Goal: Information Seeking & Learning: Learn about a topic

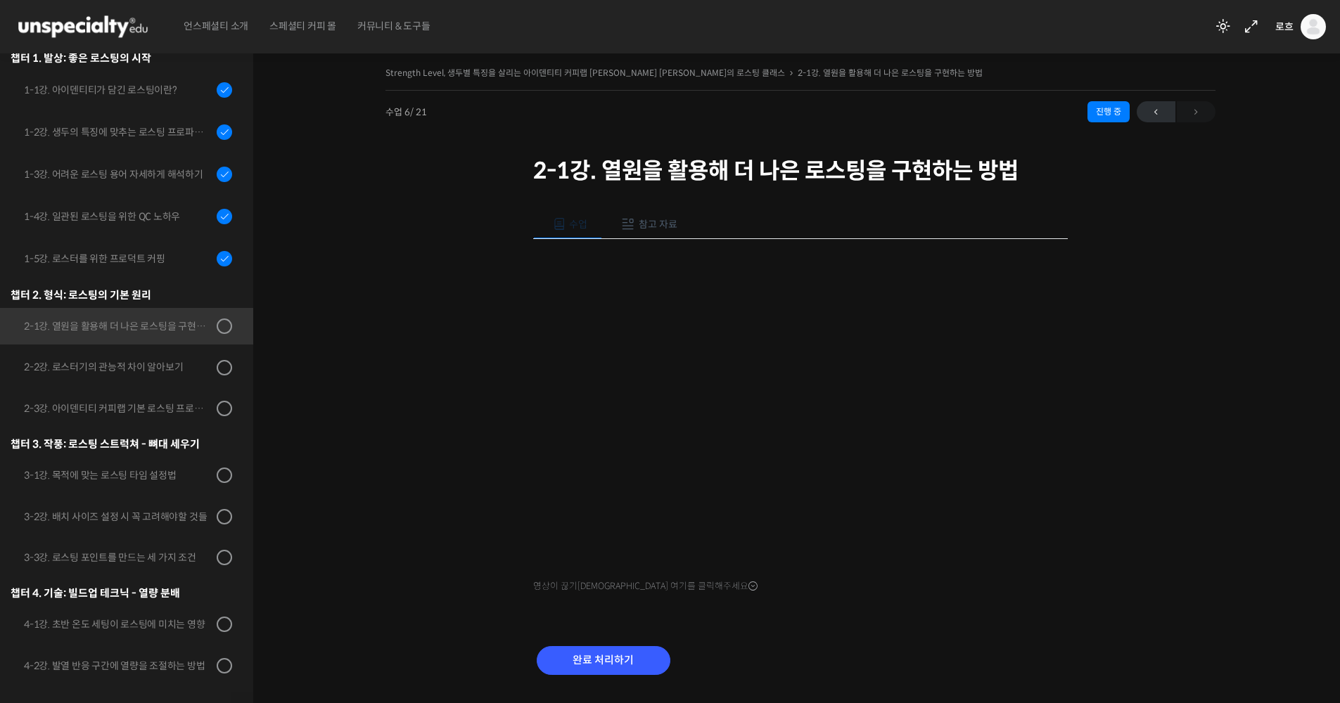
scroll to position [37, 0]
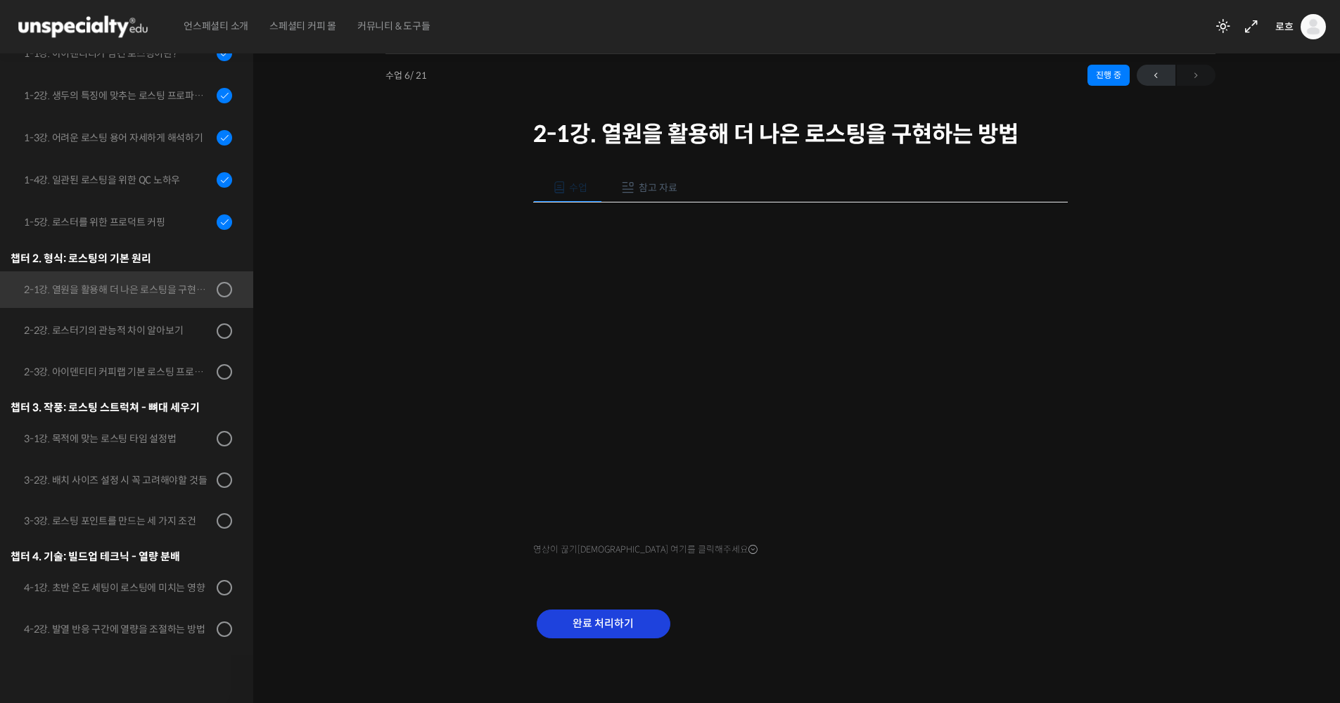
click at [619, 622] on input "완료 처리하기" at bounding box center [604, 624] width 134 height 29
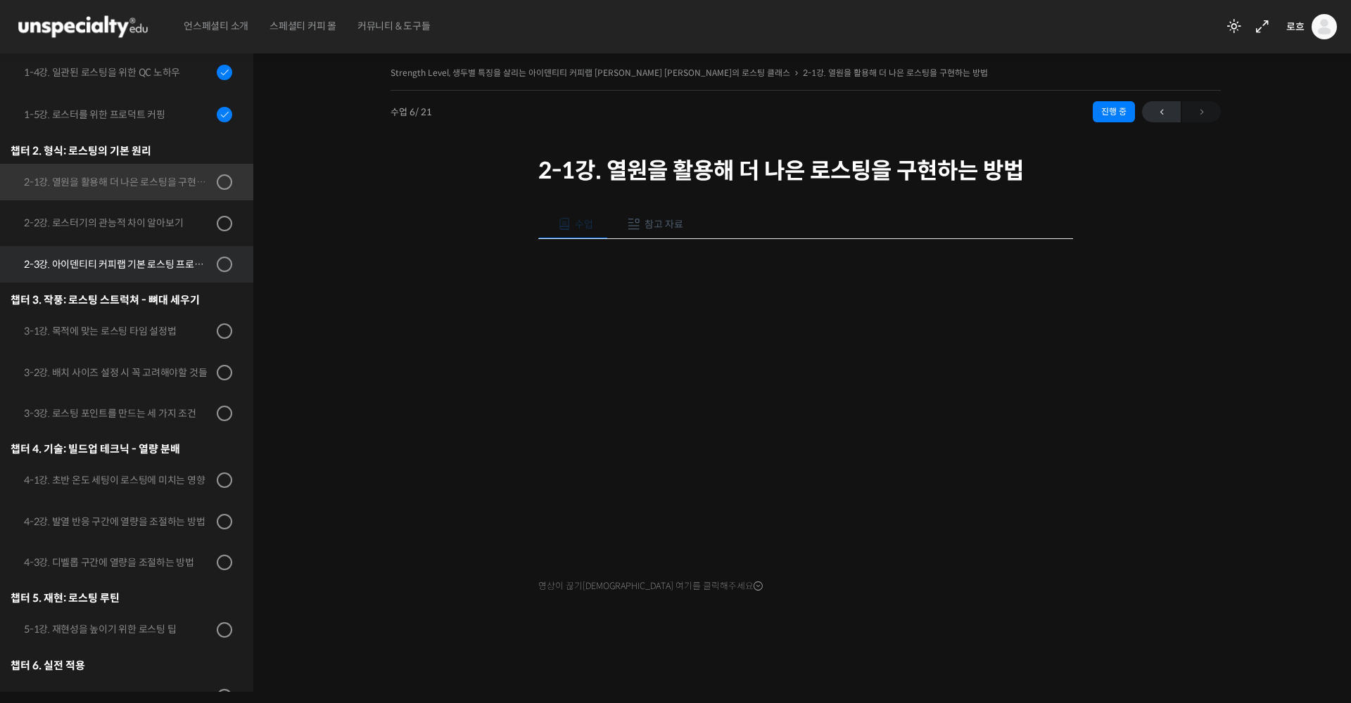
scroll to position [373, 0]
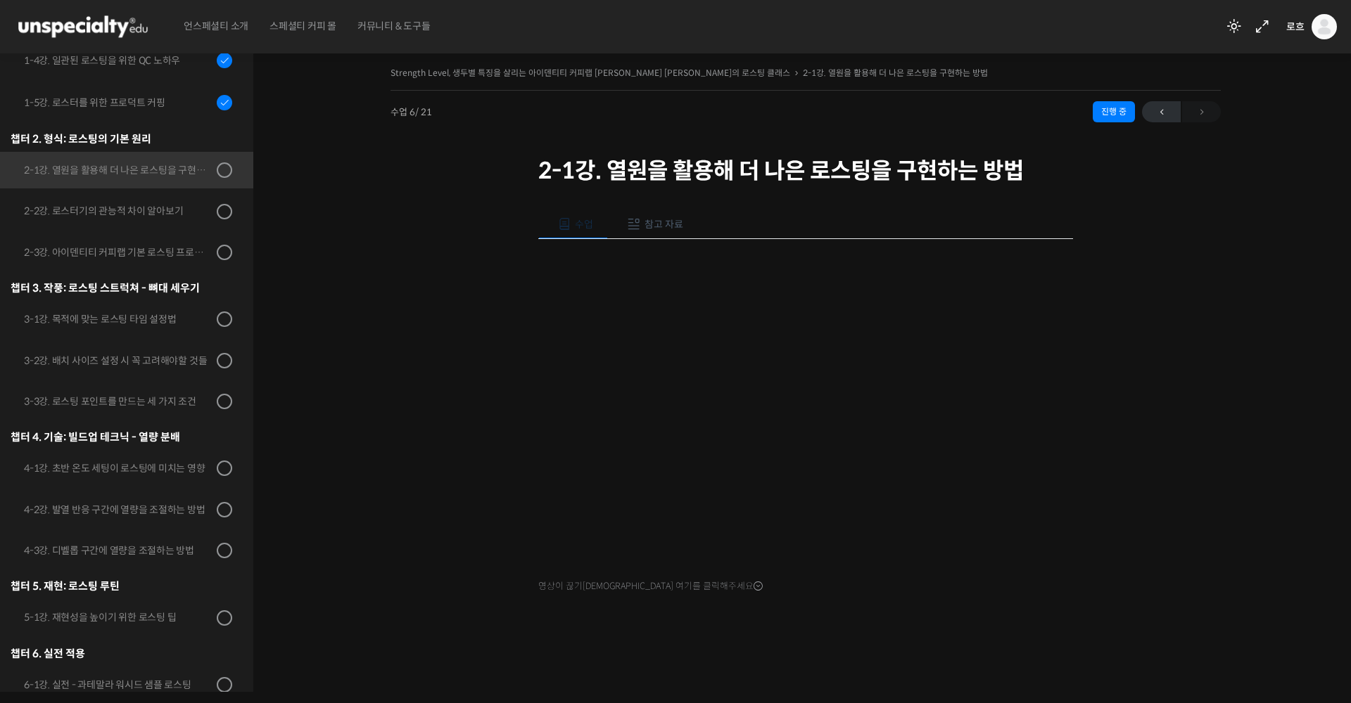
scroll to position [438, 0]
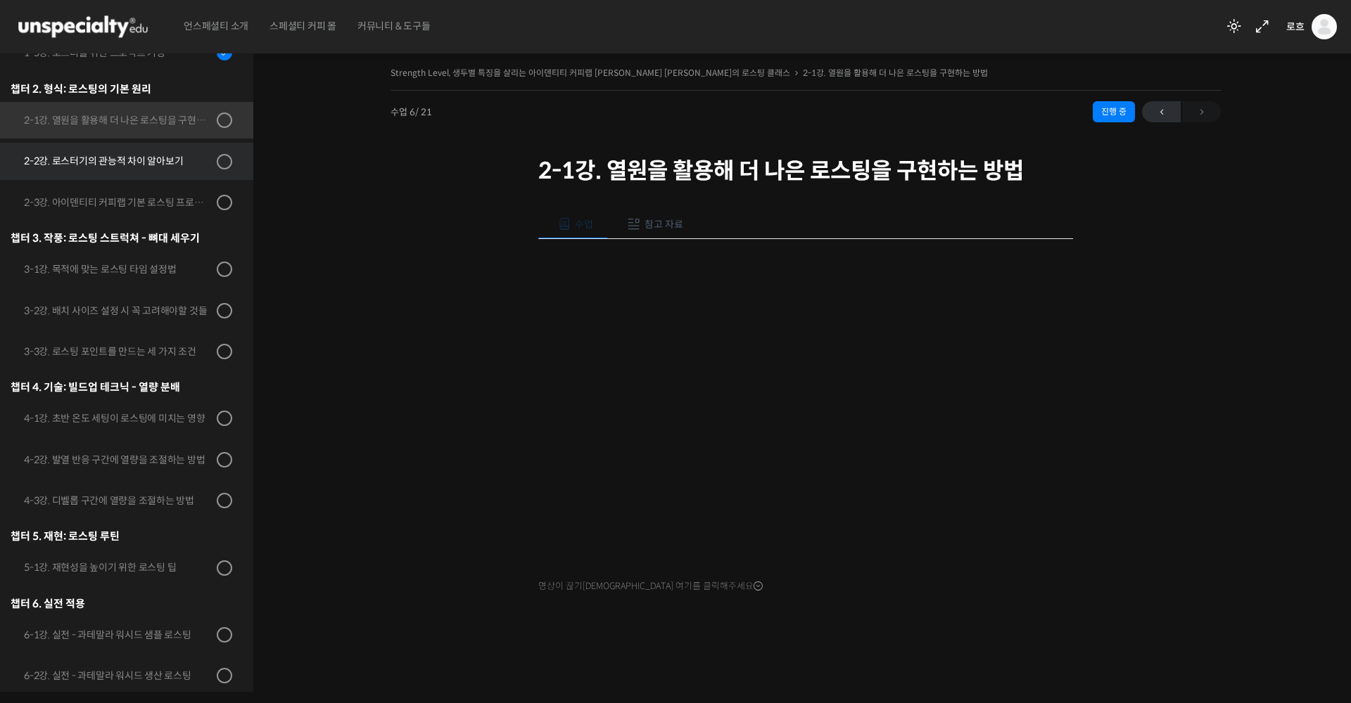
click at [95, 143] on link "2-2강. 로스터기의 관능적 차이 알아보기" at bounding box center [123, 161] width 260 height 37
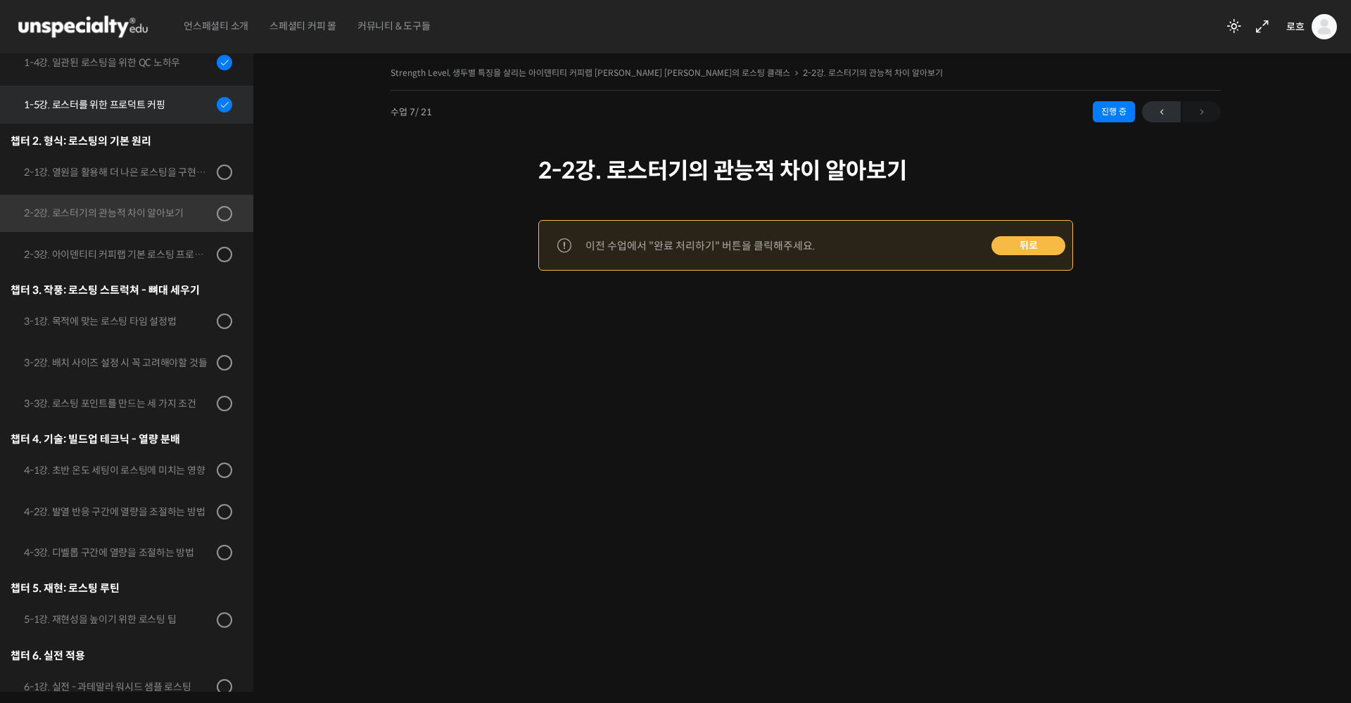
scroll to position [314, 0]
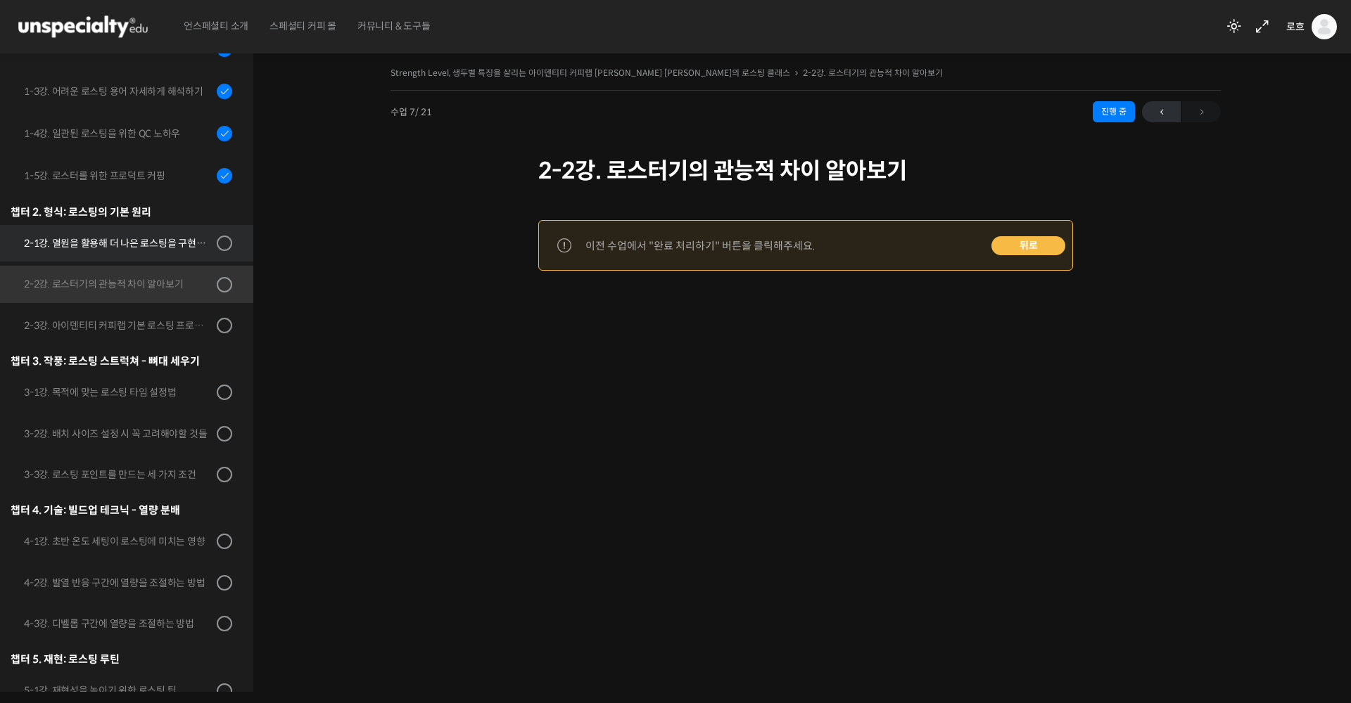
click at [132, 236] on div "2-1강. 열원을 활용해 더 나은 로스팅을 구현하는 방법" at bounding box center [118, 243] width 189 height 15
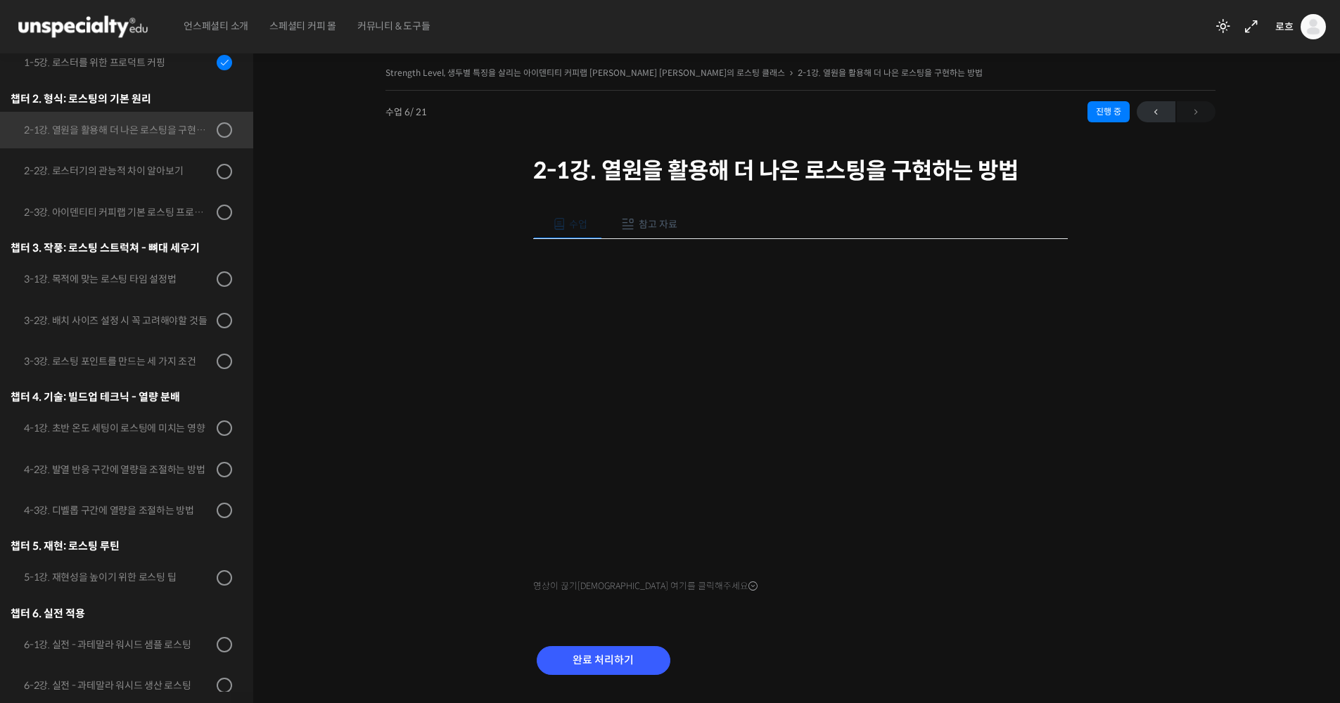
scroll to position [438, 0]
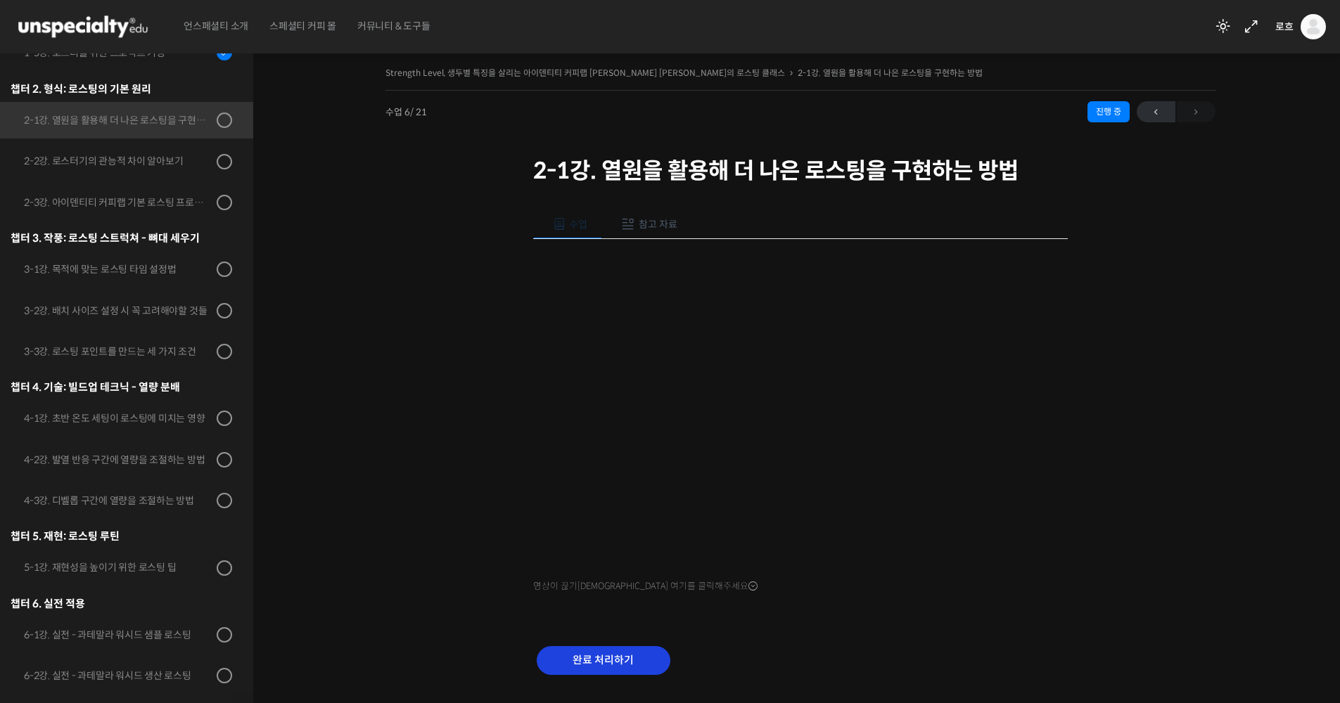
click at [608, 654] on input "완료 처리하기" at bounding box center [604, 660] width 134 height 29
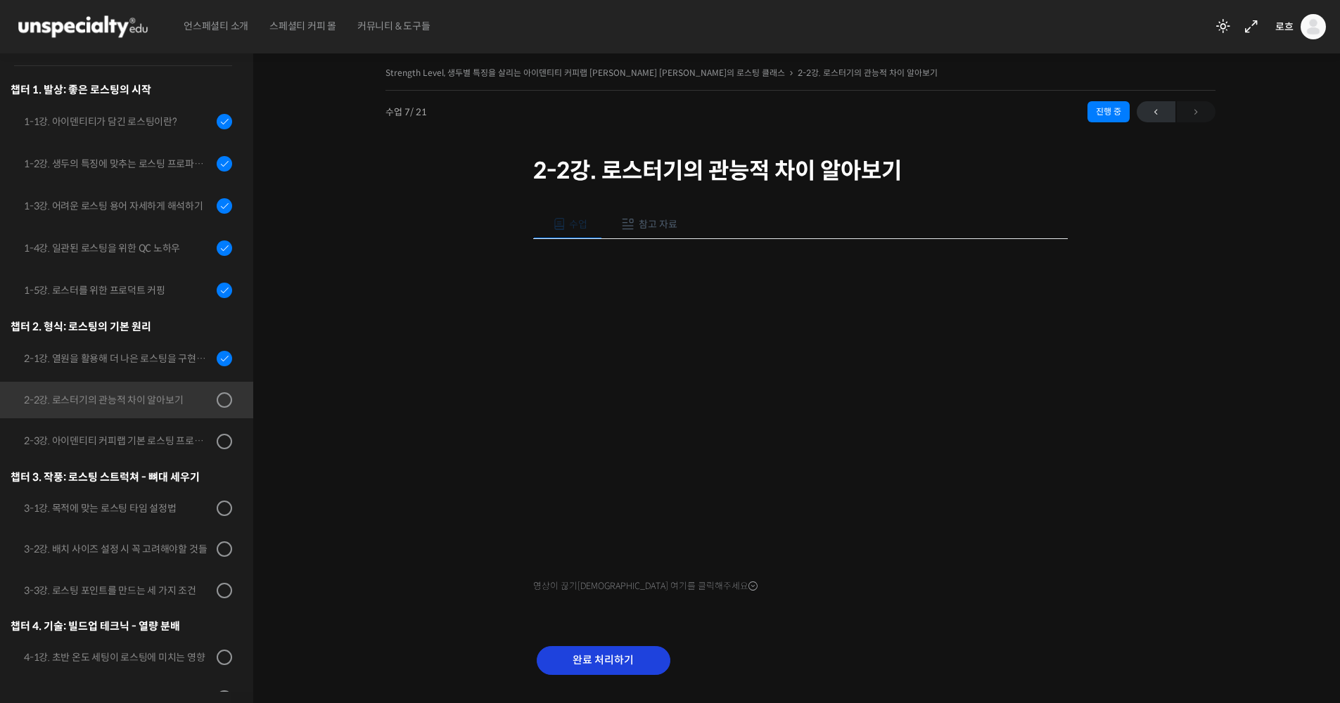
click at [600, 665] on input "완료 처리하기" at bounding box center [604, 660] width 134 height 29
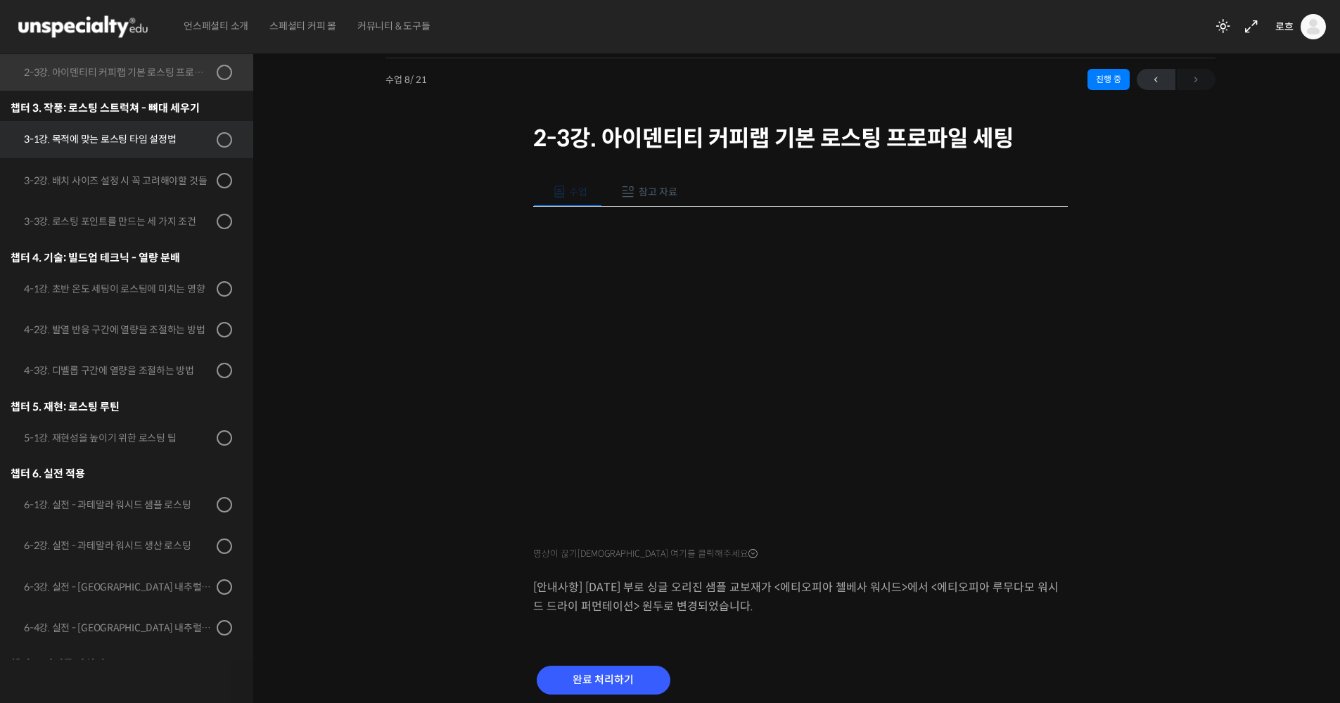
scroll to position [392, 0]
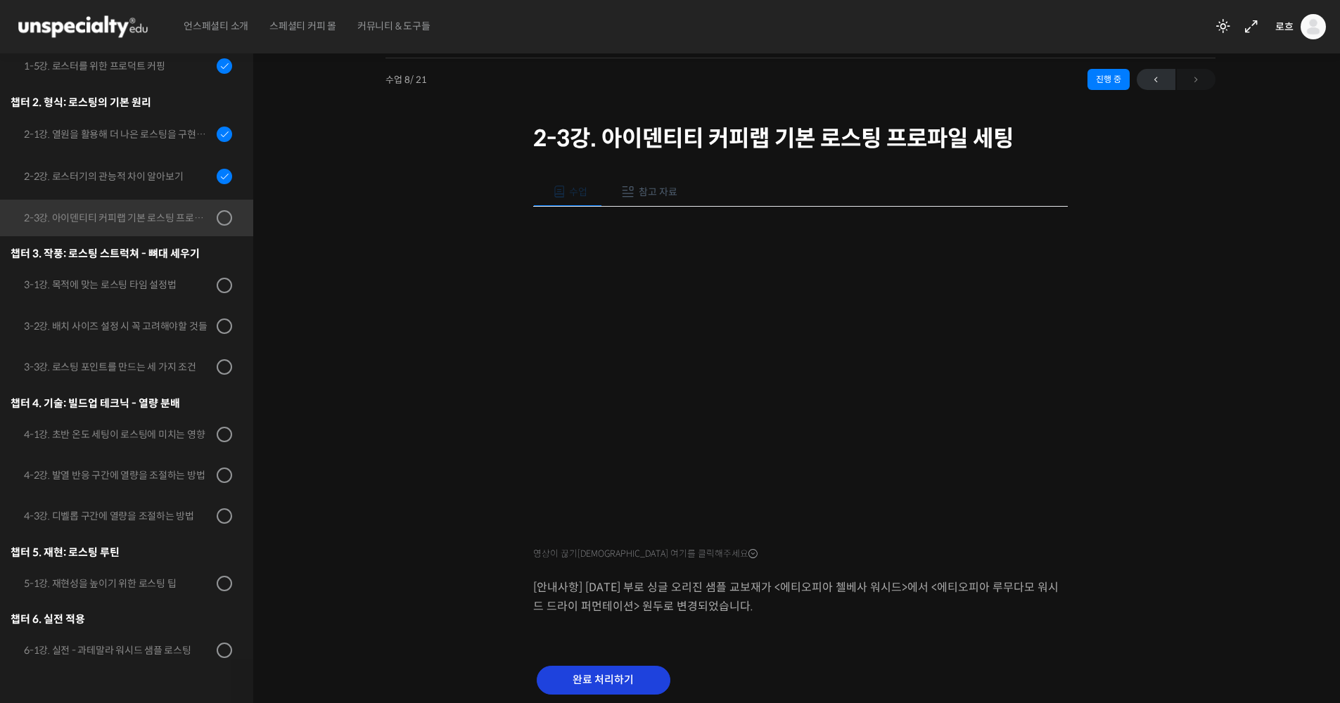
click at [617, 675] on input "완료 처리하기" at bounding box center [604, 680] width 134 height 29
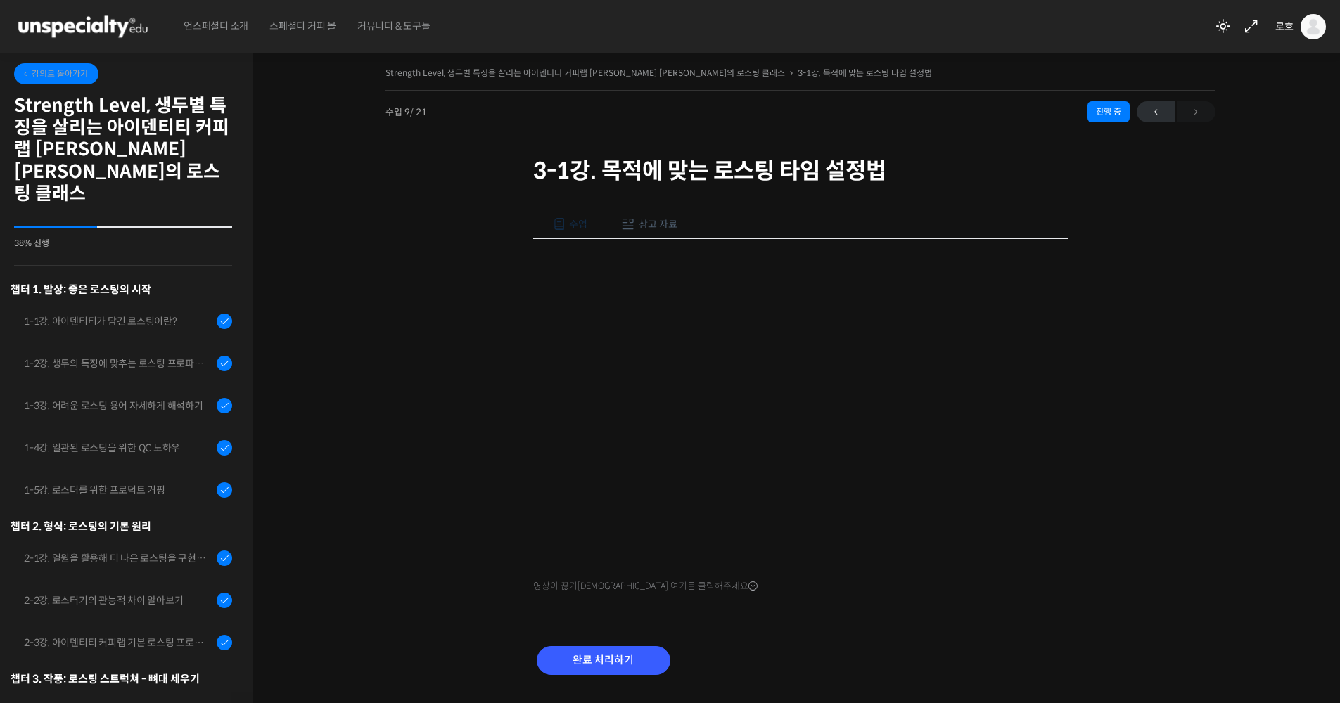
click at [44, 82] on link "강의로 돌아가기" at bounding box center [56, 73] width 84 height 21
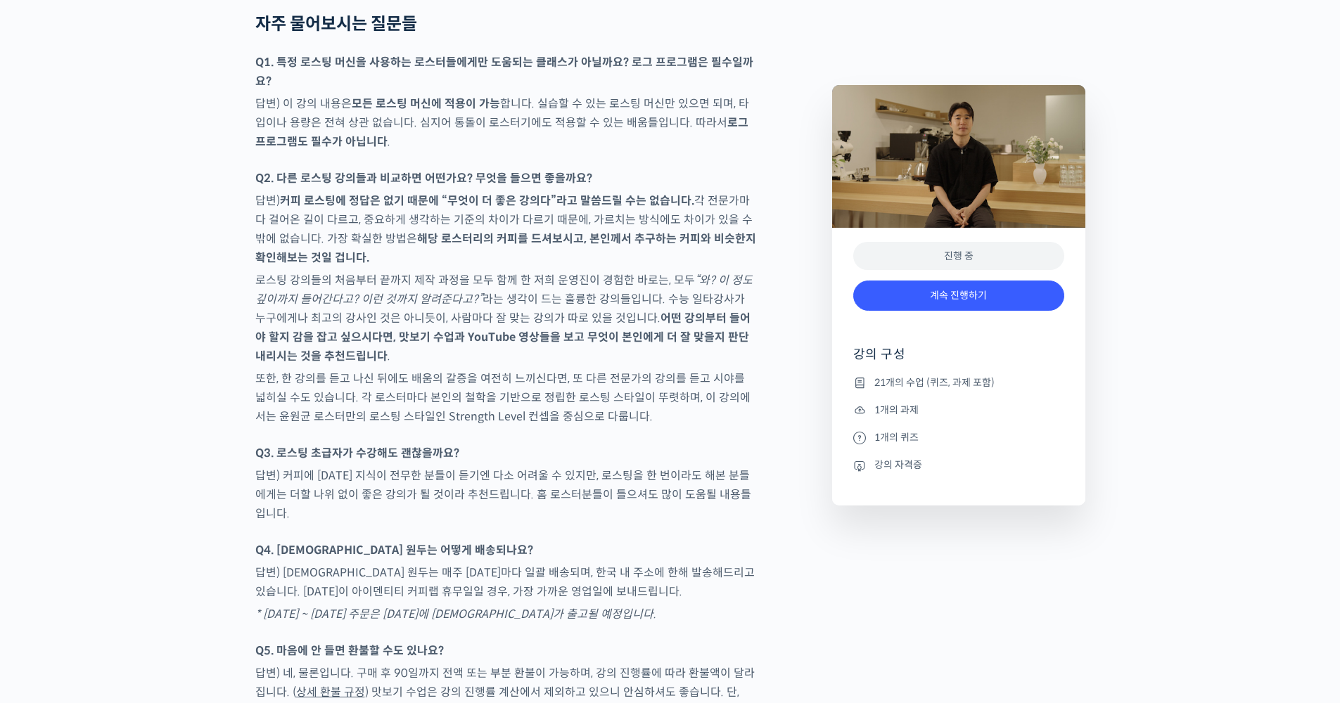
scroll to position [6632, 0]
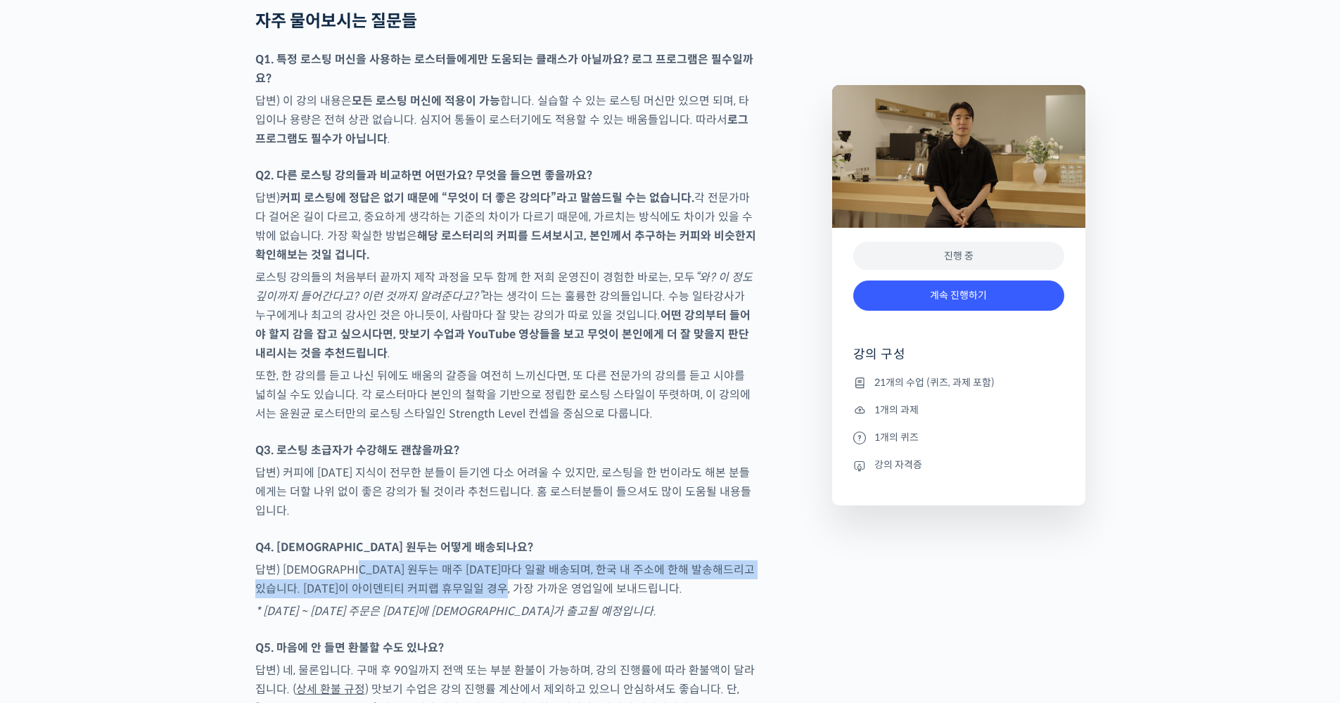
drag, startPoint x: 373, startPoint y: 506, endPoint x: 759, endPoint y: 527, distance: 386.8
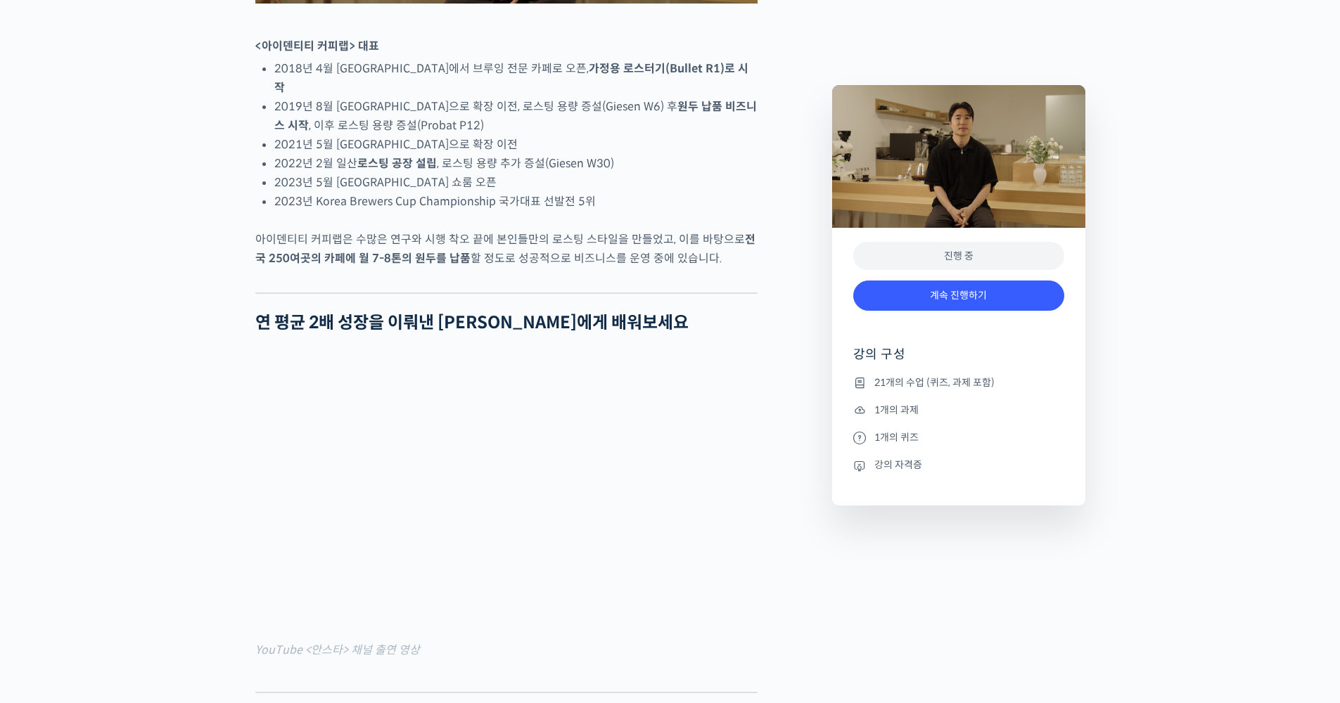
scroll to position [930, 0]
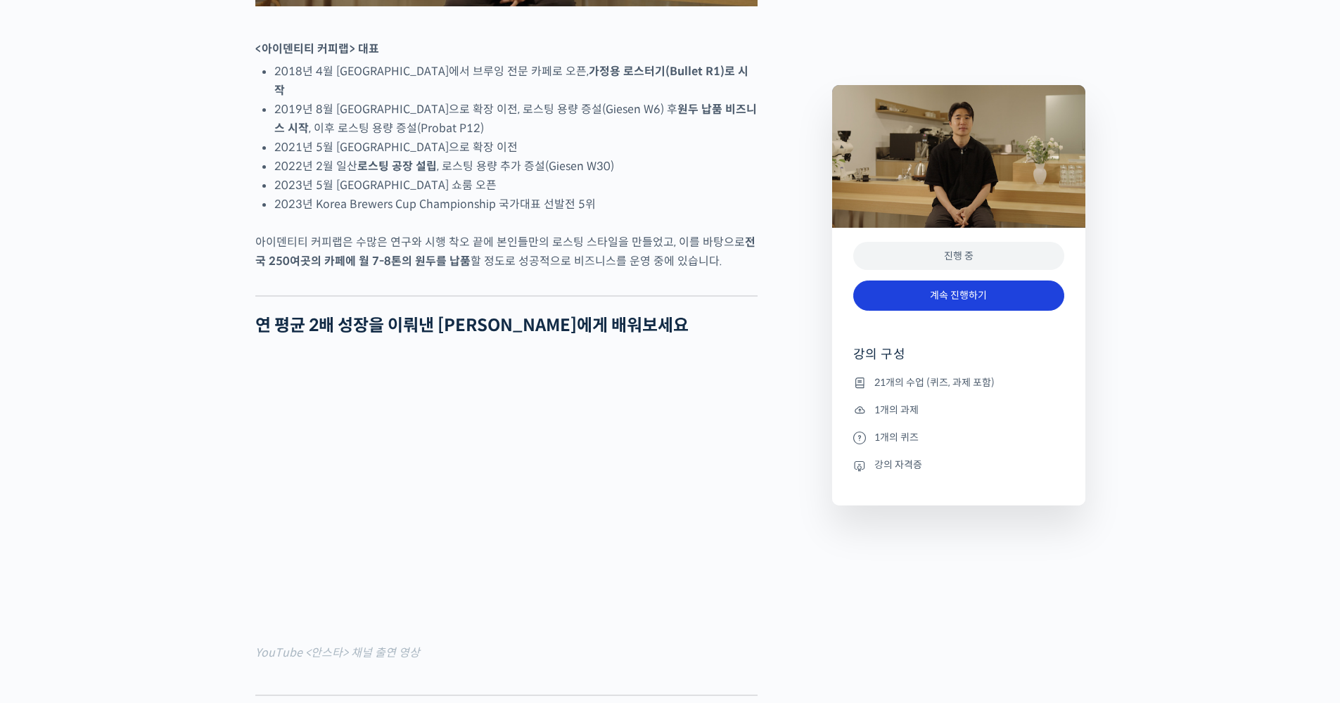
click at [983, 300] on link "계속 진행하기" at bounding box center [958, 296] width 211 height 30
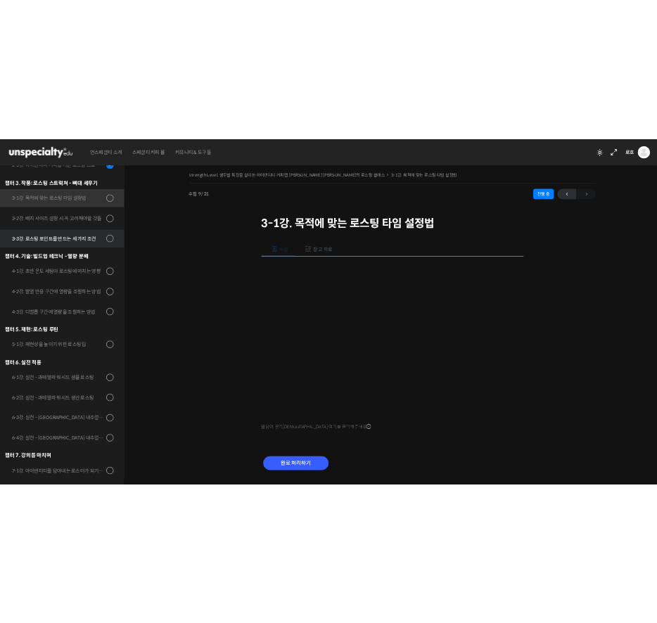
scroll to position [590, 0]
